Goal: Navigation & Orientation: Find specific page/section

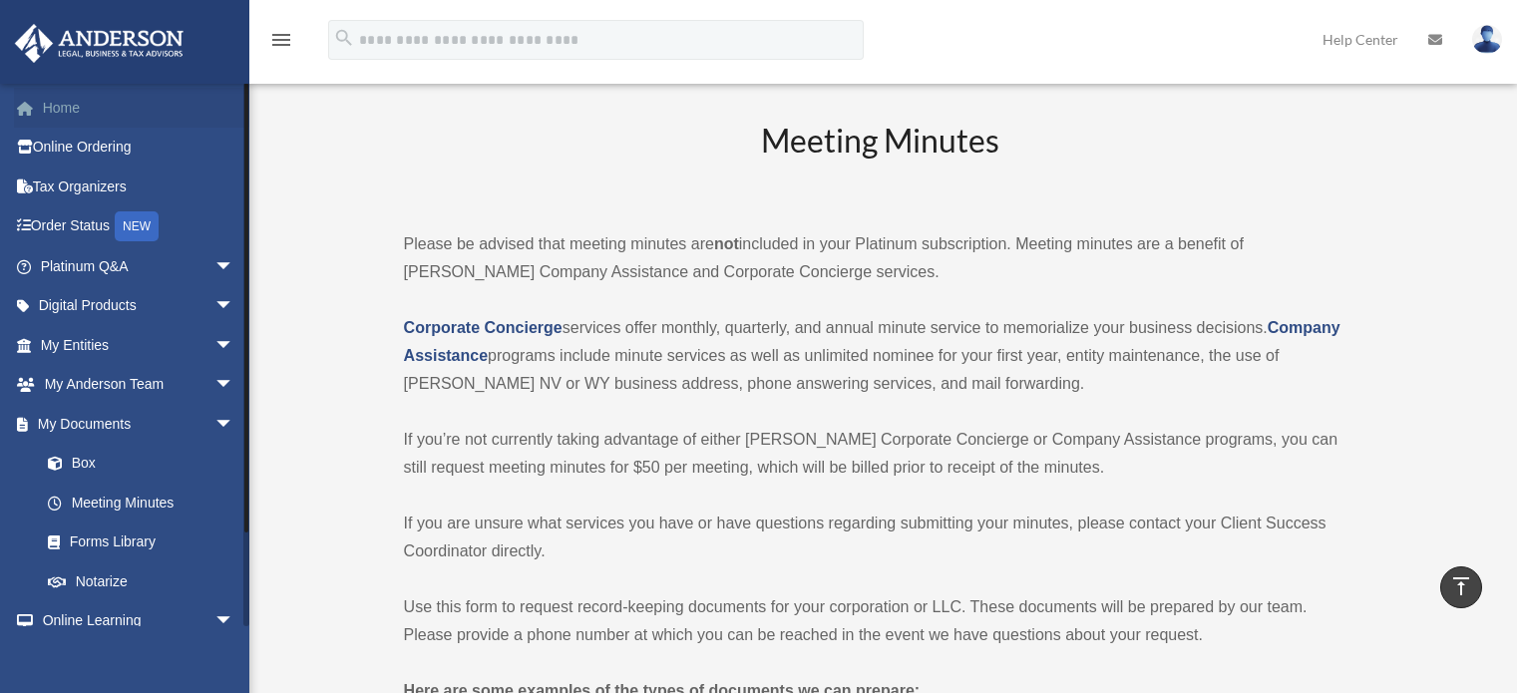
scroll to position [2692, 0]
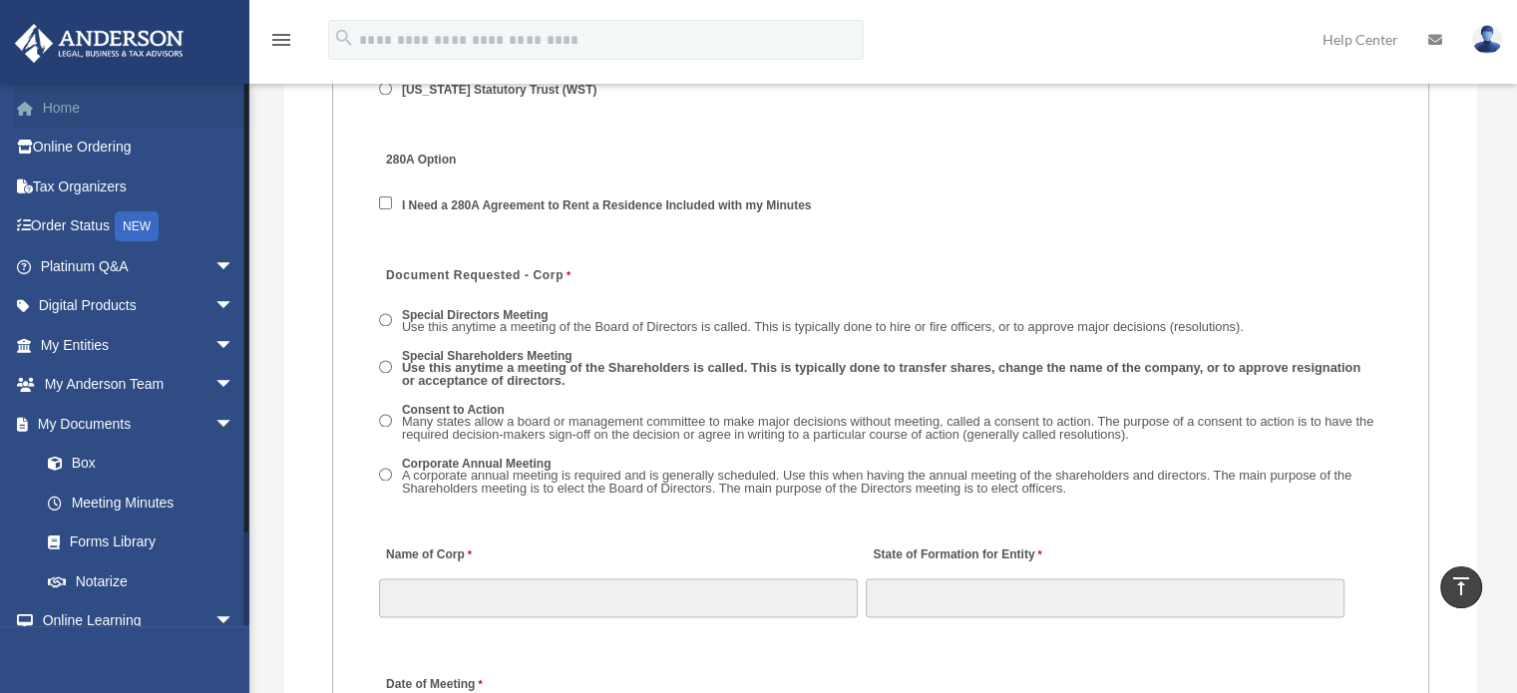
click at [55, 115] on link "Home" at bounding box center [139, 108] width 250 height 40
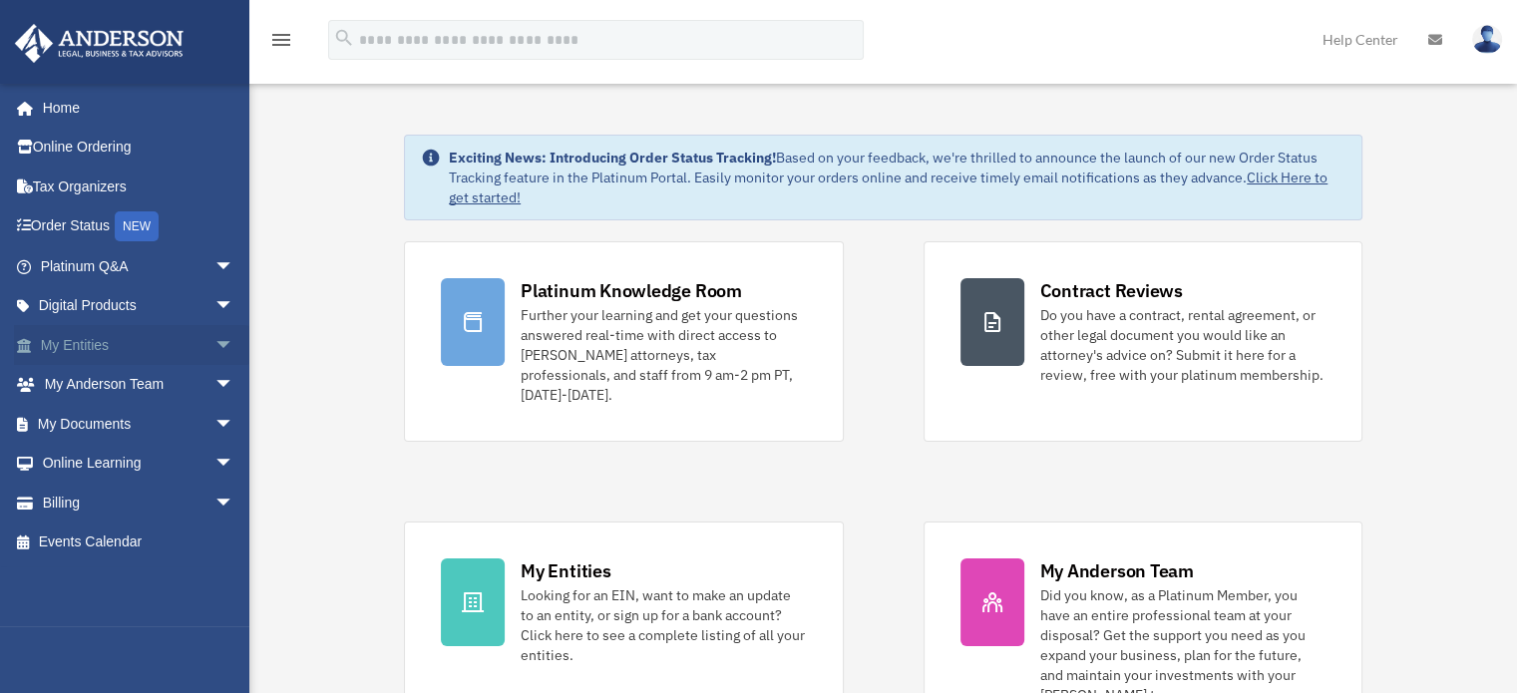
click at [215, 342] on span "arrow_drop_down" at bounding box center [234, 345] width 40 height 41
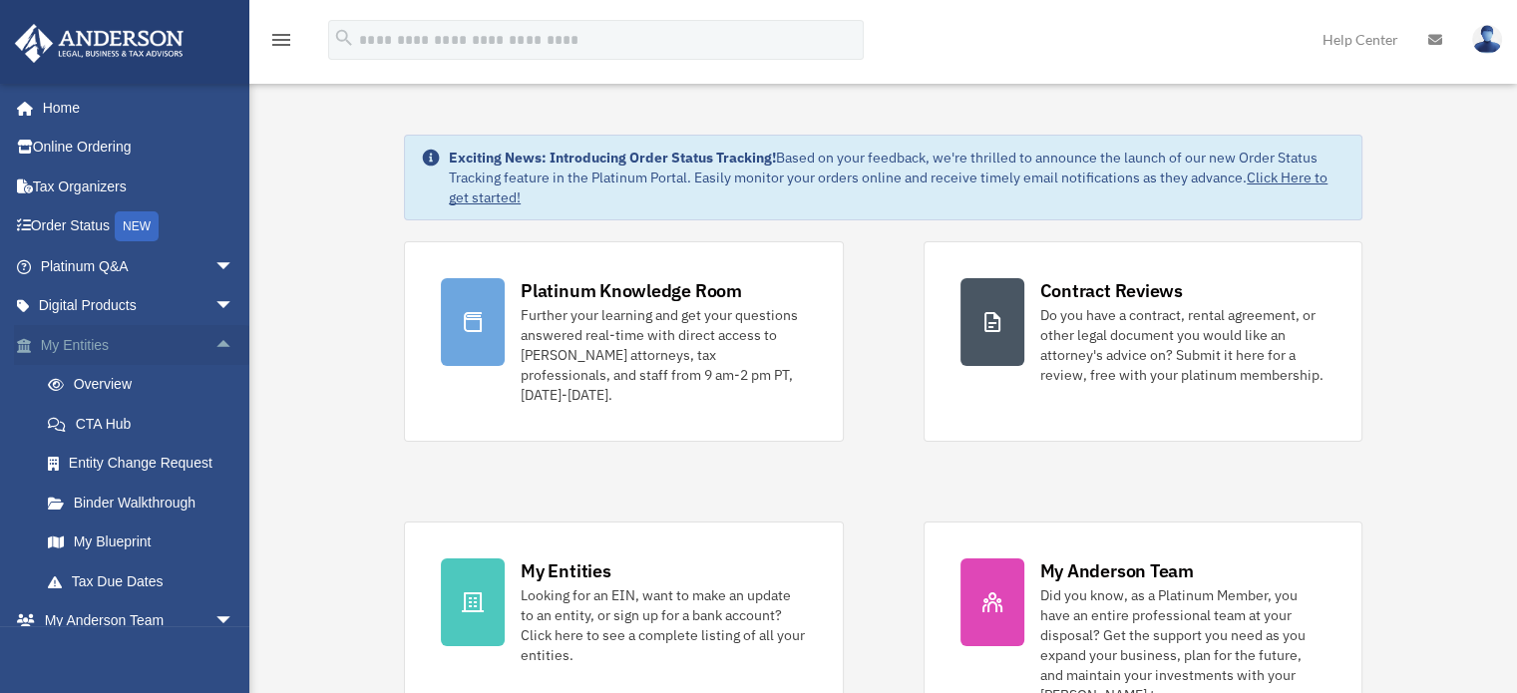
click at [214, 346] on span "arrow_drop_up" at bounding box center [234, 345] width 40 height 41
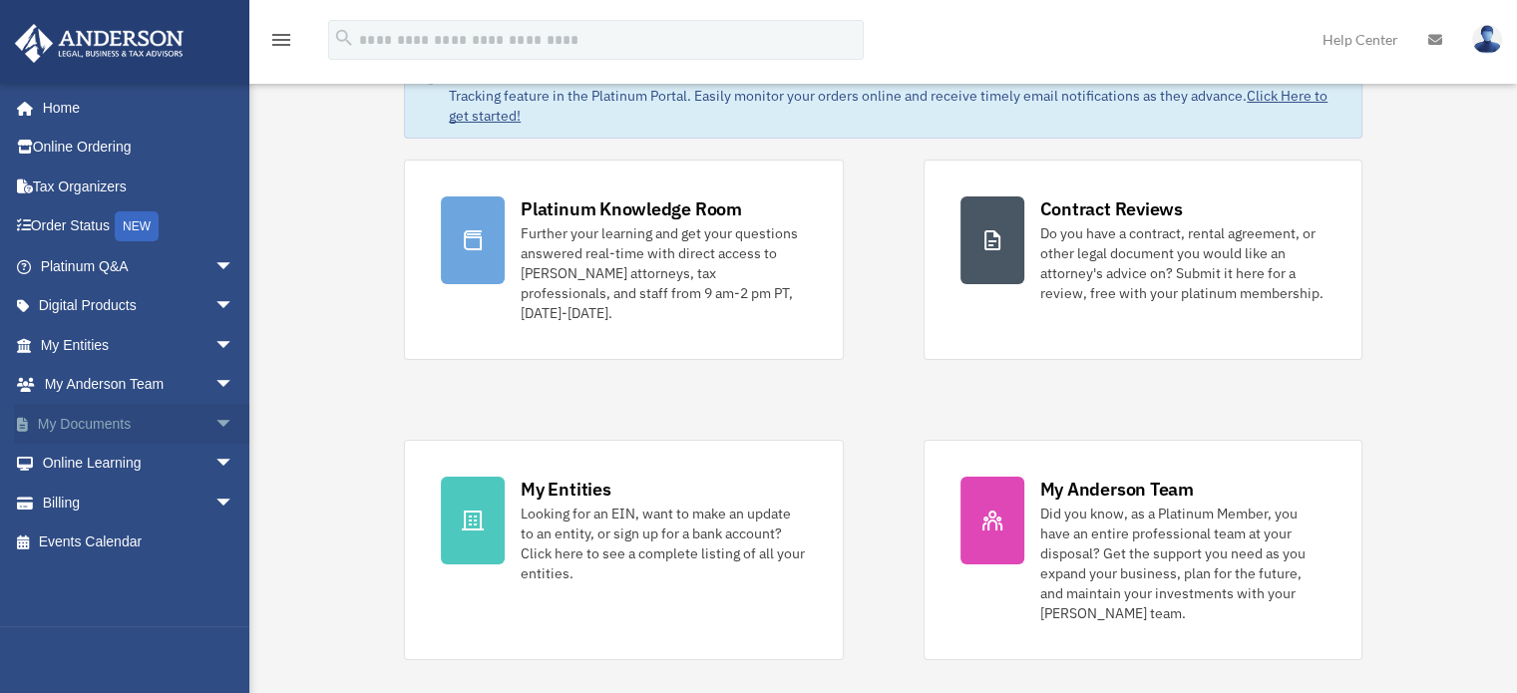
scroll to position [100, 0]
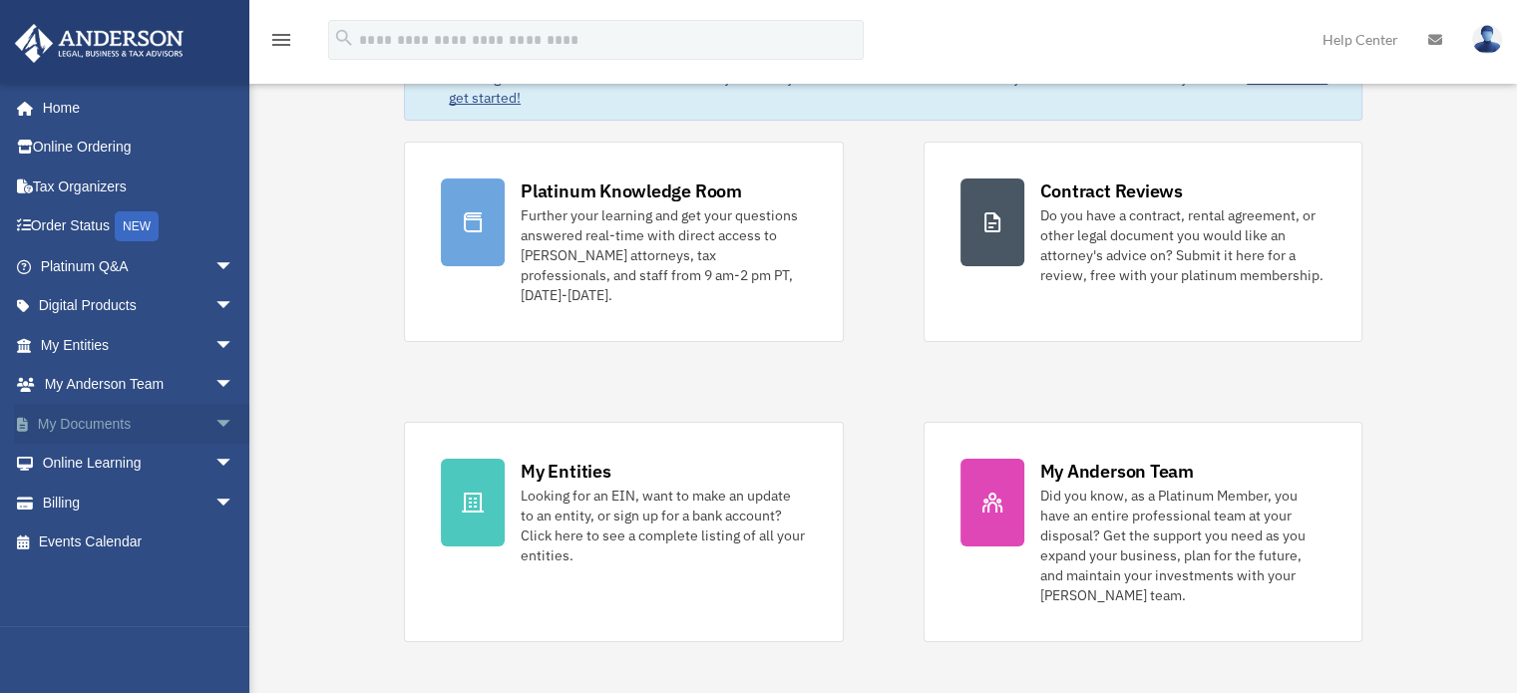
click at [214, 418] on span "arrow_drop_down" at bounding box center [234, 424] width 40 height 41
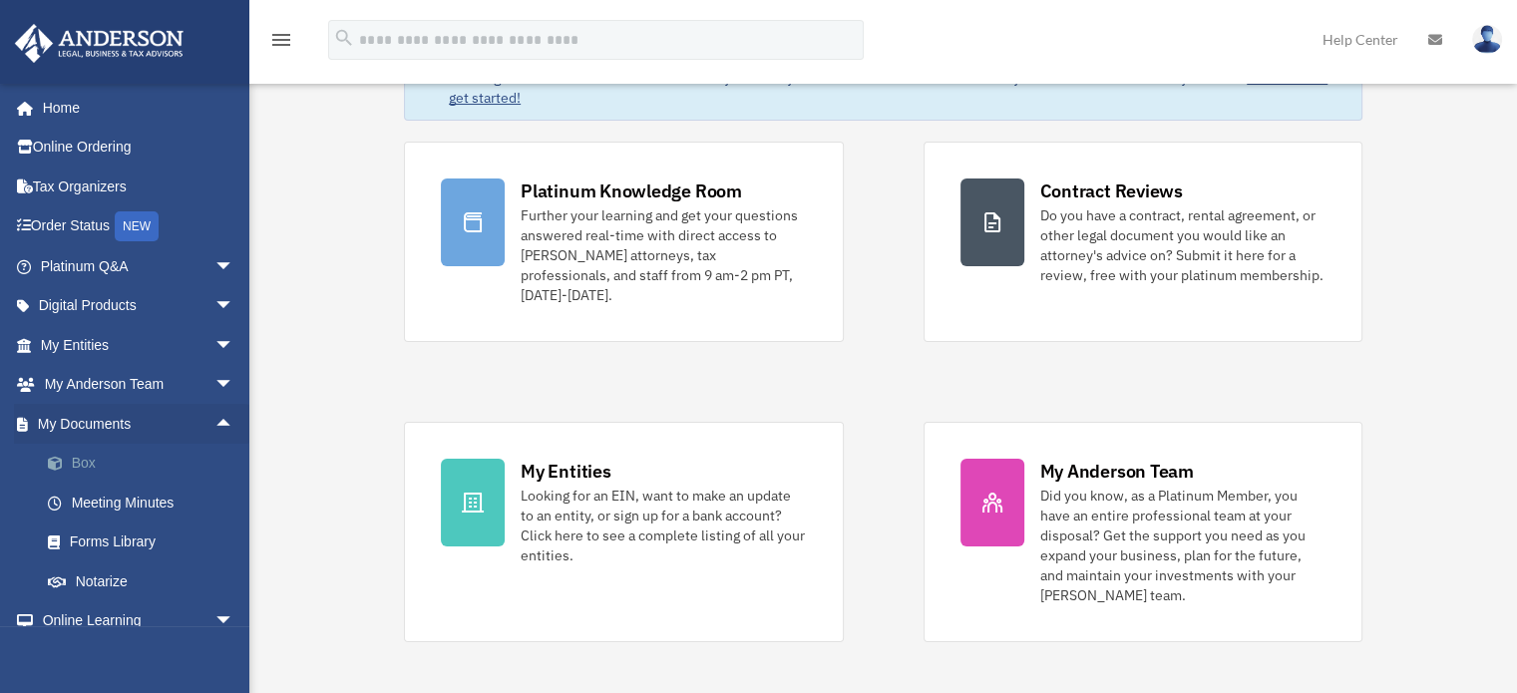
click at [184, 456] on link "Box" at bounding box center [146, 464] width 236 height 40
click at [151, 503] on link "Meeting Minutes" at bounding box center [146, 503] width 236 height 40
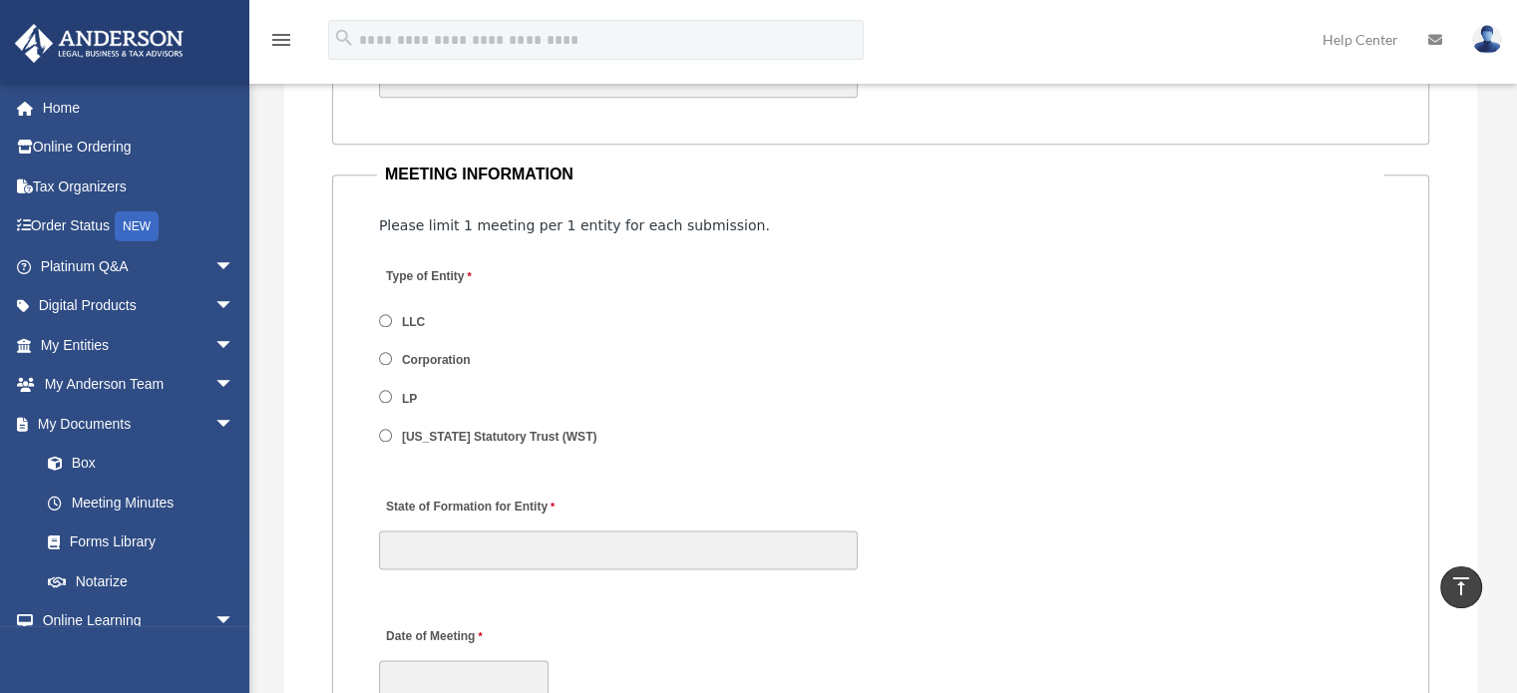
scroll to position [2393, 0]
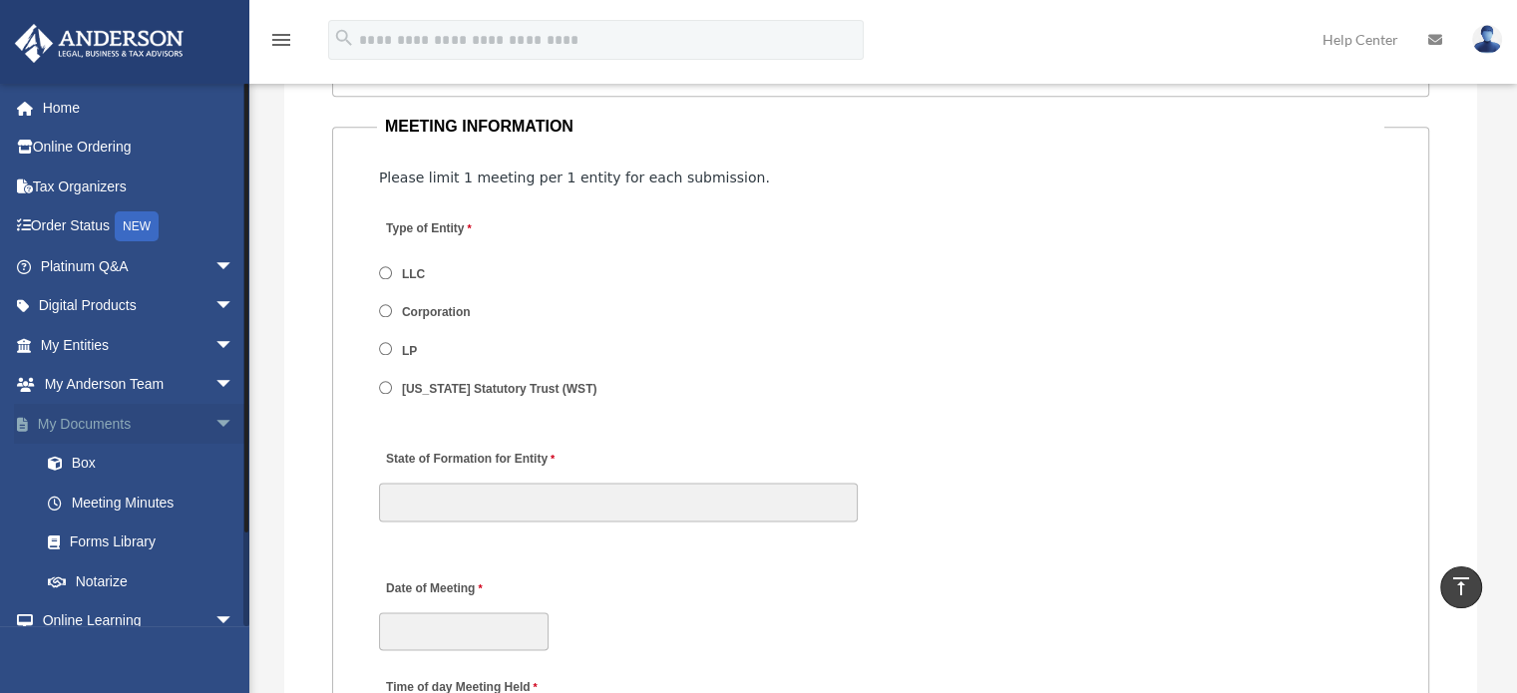
click at [215, 424] on span "arrow_drop_down" at bounding box center [234, 424] width 40 height 41
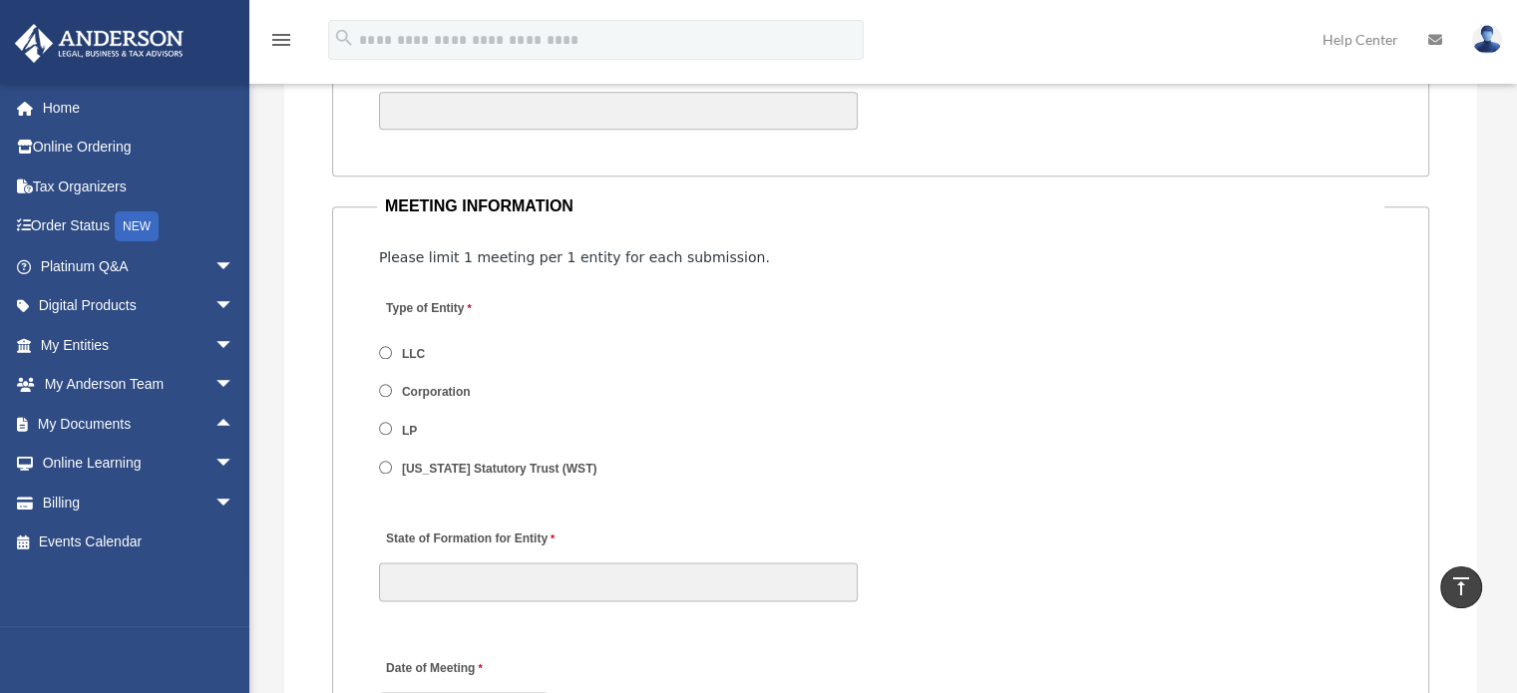
scroll to position [2293, 0]
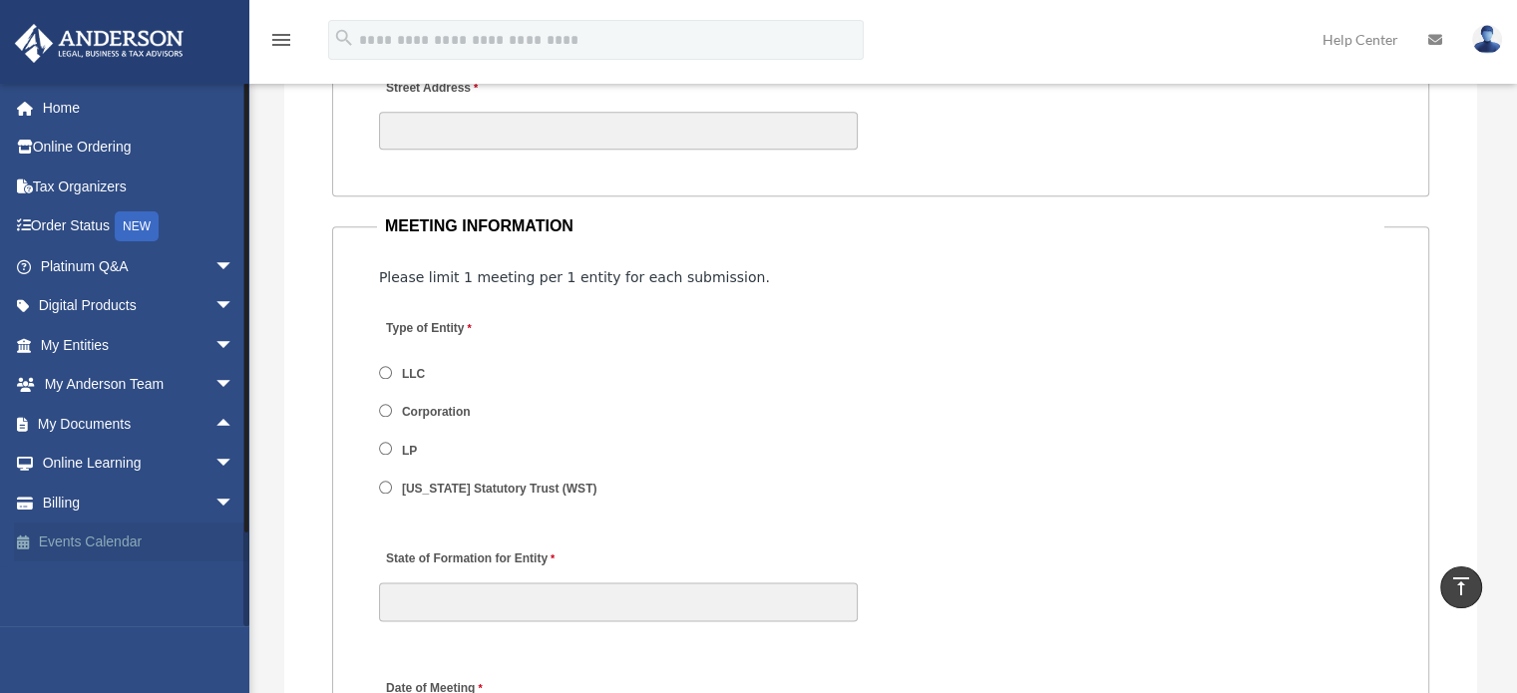
click at [100, 539] on link "Events Calendar" at bounding box center [139, 543] width 250 height 40
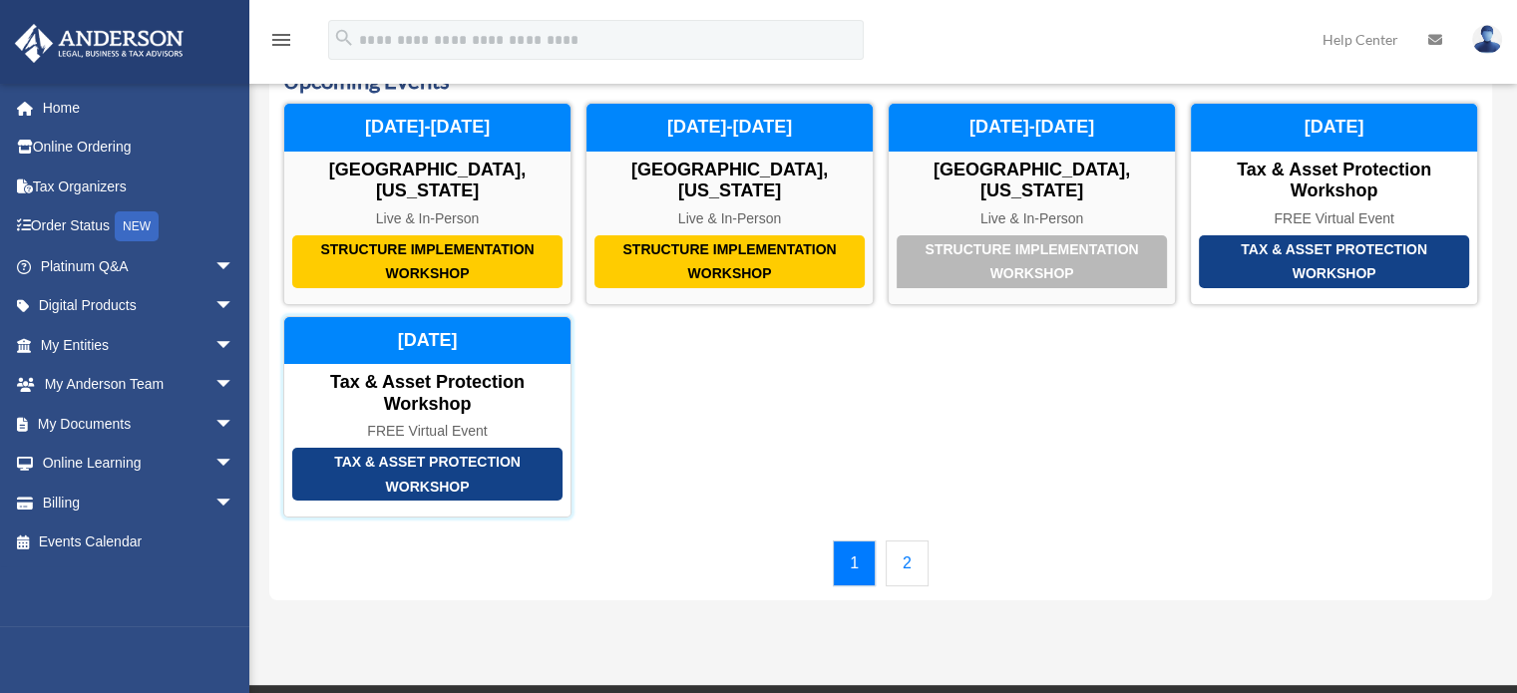
scroll to position [100, 0]
